Goal: Check status: Check status

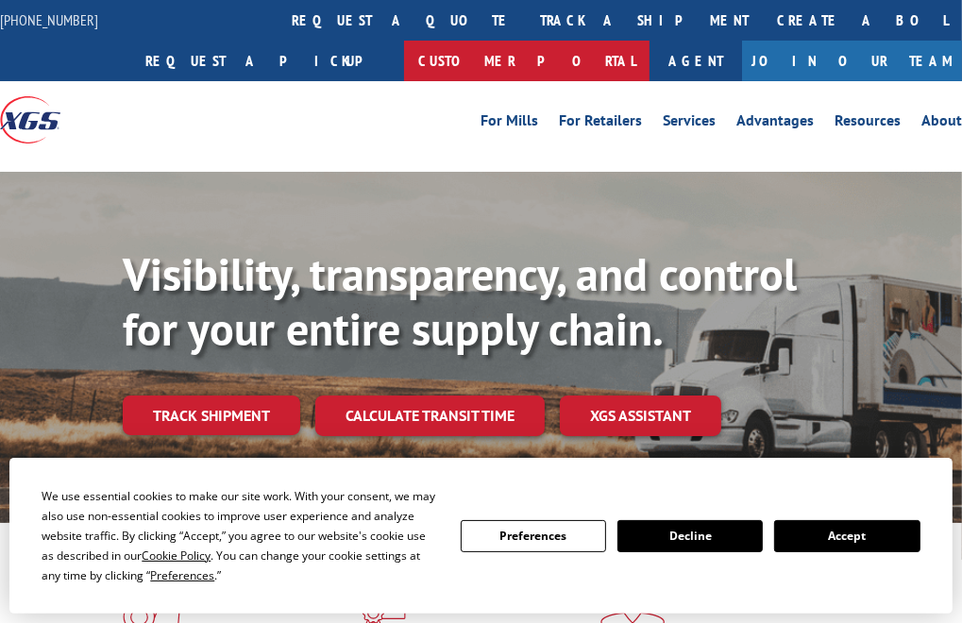
click at [649, 41] on link "Customer Portal" at bounding box center [526, 61] width 245 height 41
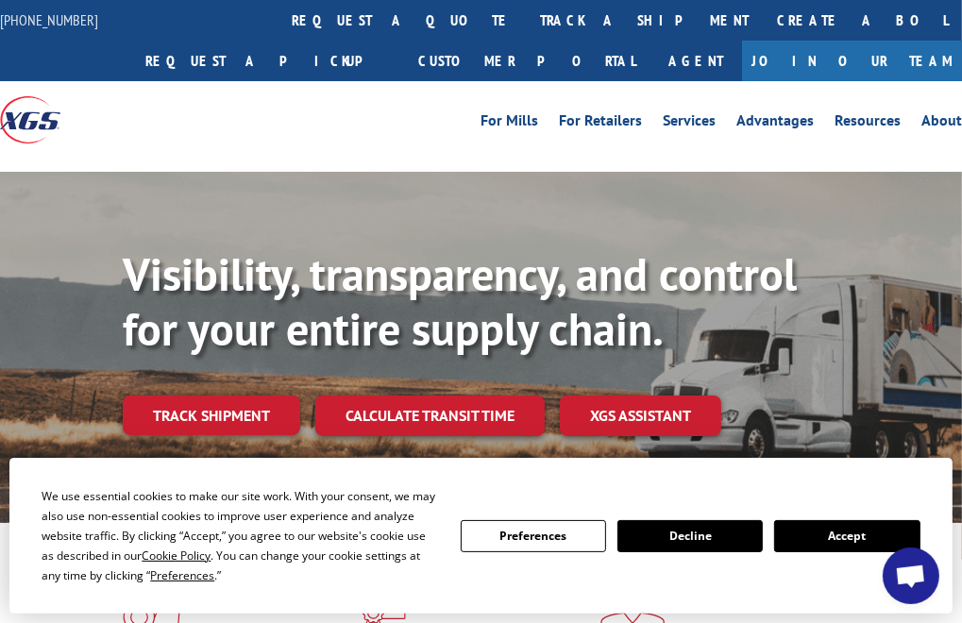
click at [663, 229] on div "Visibility, transparency, and control for your entire supply chain. Track shipm…" at bounding box center [481, 366] width 962 height 388
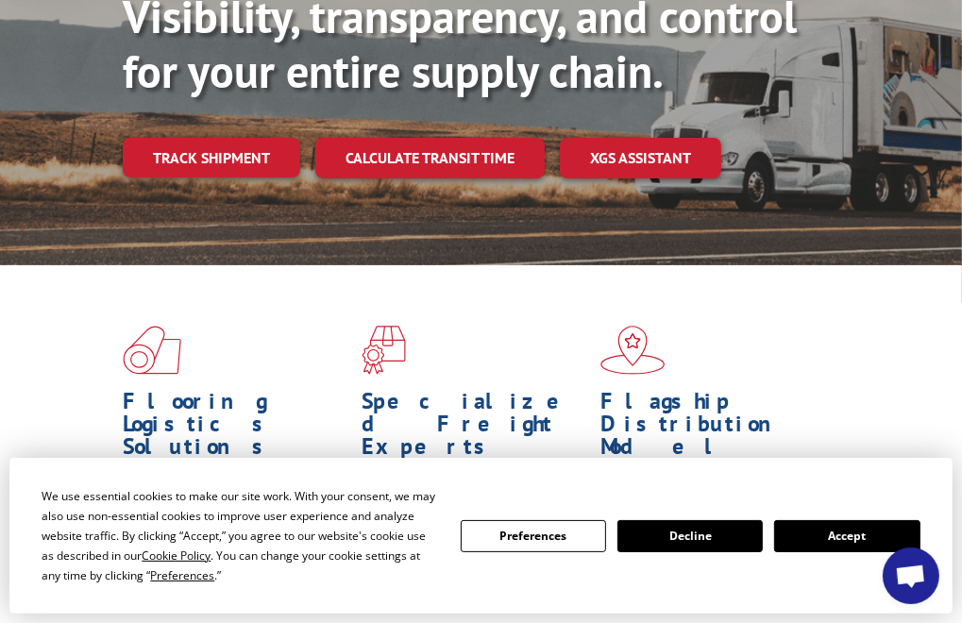
scroll to position [283, 0]
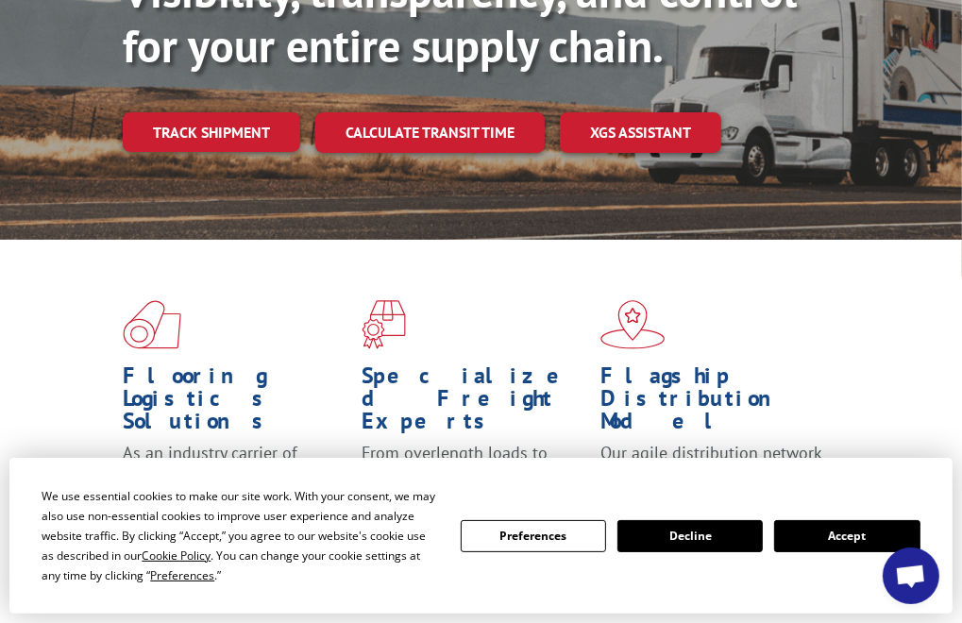
click at [843, 530] on button "Accept" at bounding box center [846, 536] width 145 height 32
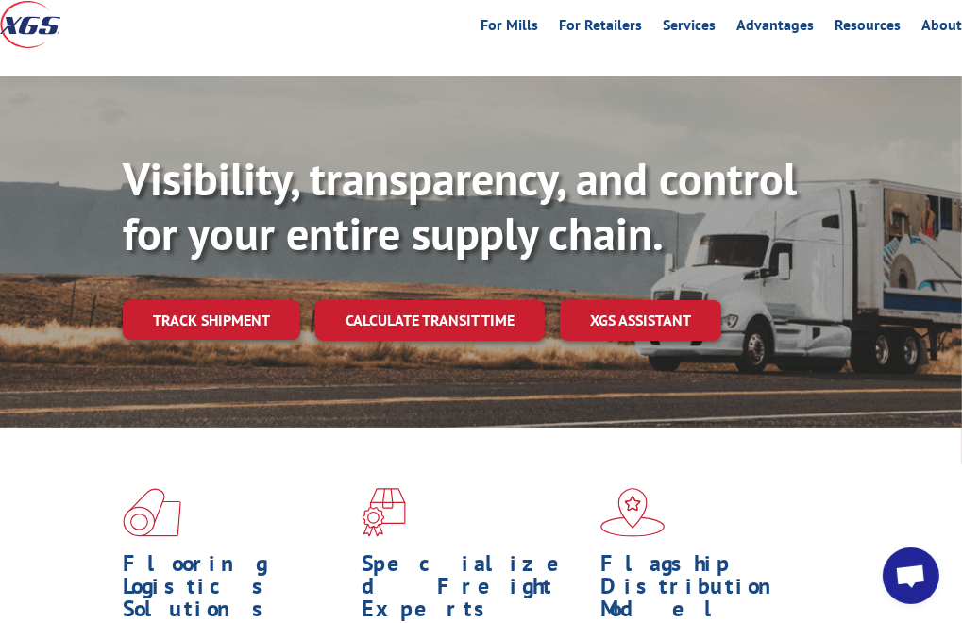
scroll to position [0, 0]
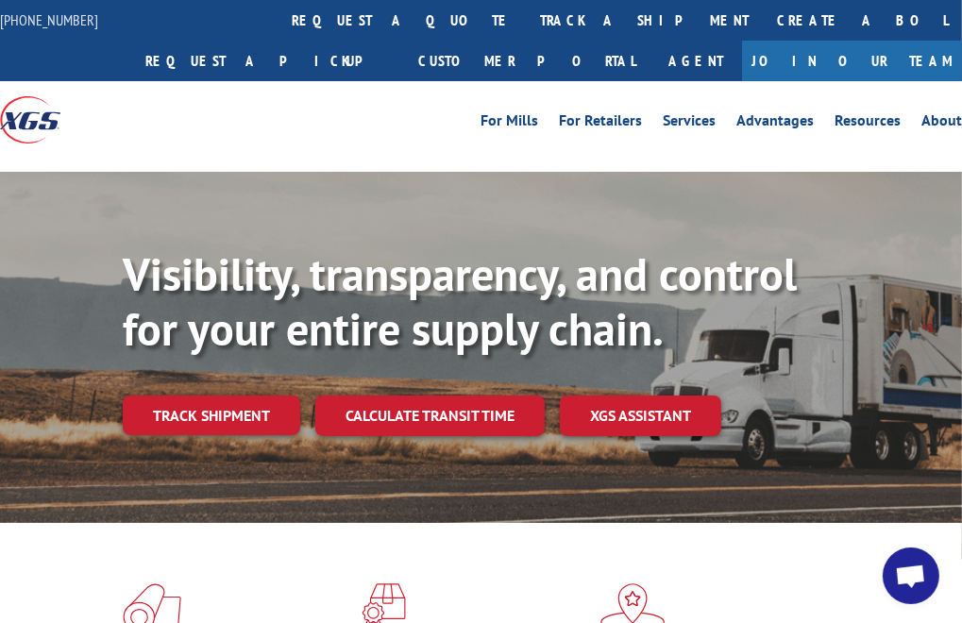
click at [245, 404] on link "Track shipment" at bounding box center [211, 416] width 177 height 40
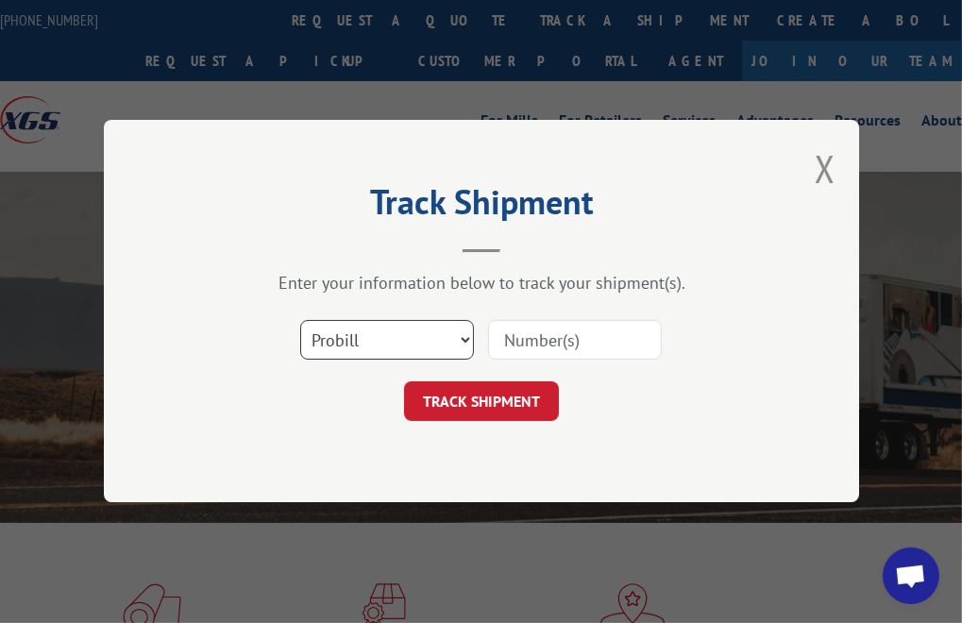
click at [456, 331] on select "Select category... Probill BOL PO" at bounding box center [387, 341] width 174 height 40
click at [521, 345] on input at bounding box center [575, 341] width 174 height 40
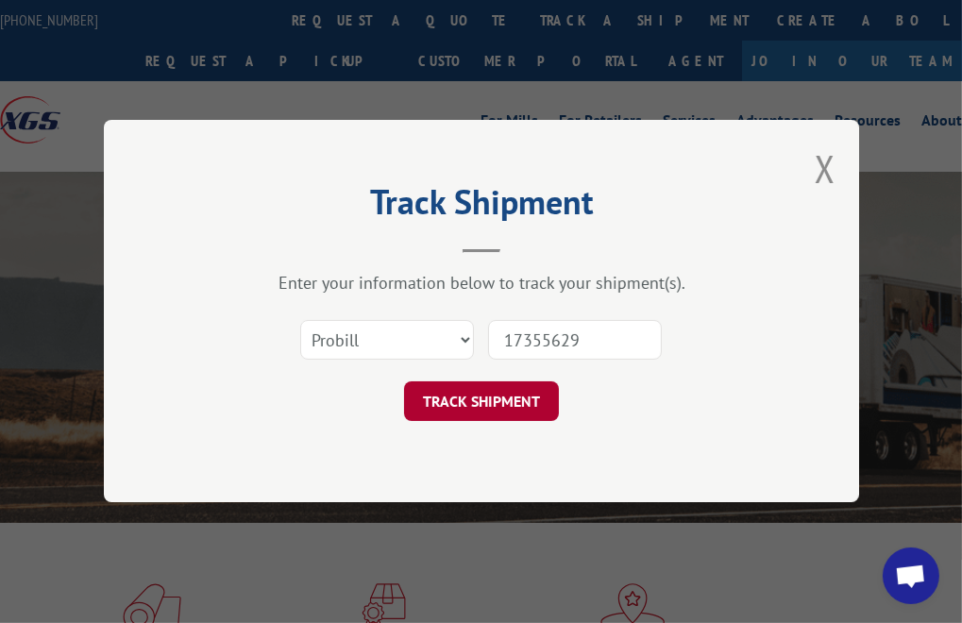
type input "17355629"
click at [508, 402] on button "TRACK SHIPMENT" at bounding box center [481, 402] width 155 height 40
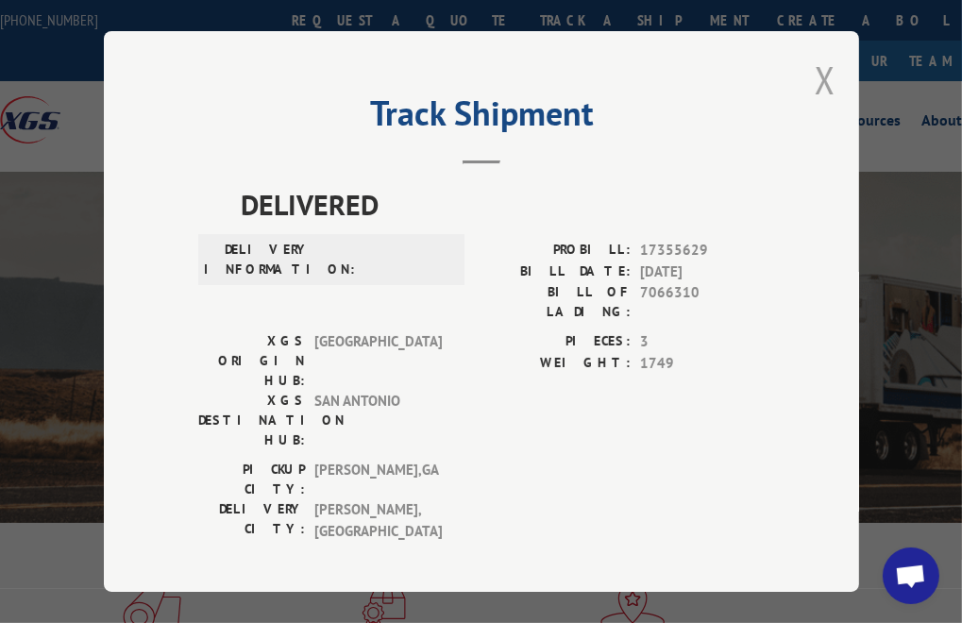
click at [823, 71] on button "Close modal" at bounding box center [825, 80] width 21 height 50
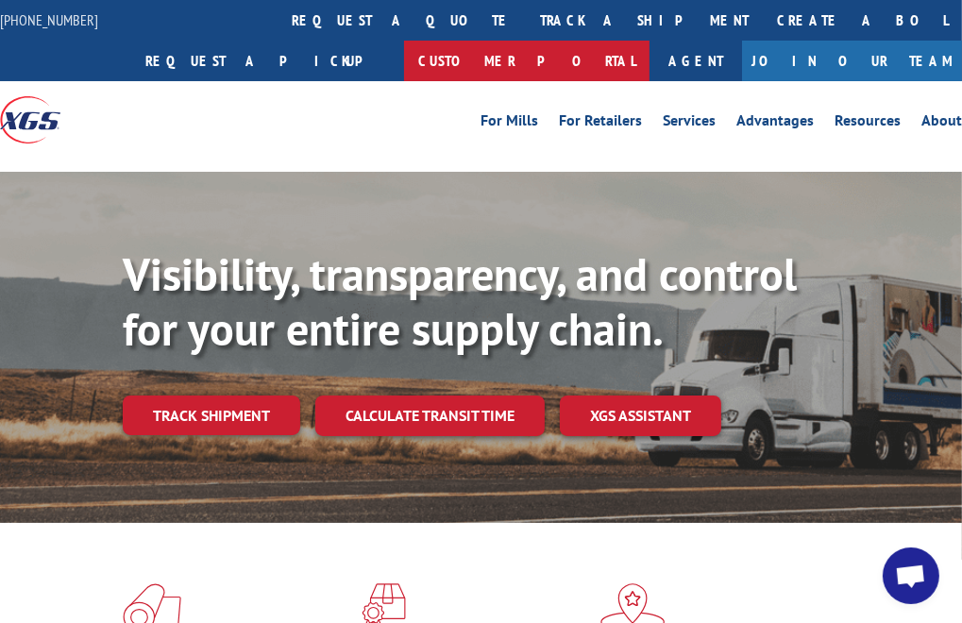
click at [649, 41] on link "Customer Portal" at bounding box center [526, 61] width 245 height 41
